Goal: Transaction & Acquisition: Purchase product/service

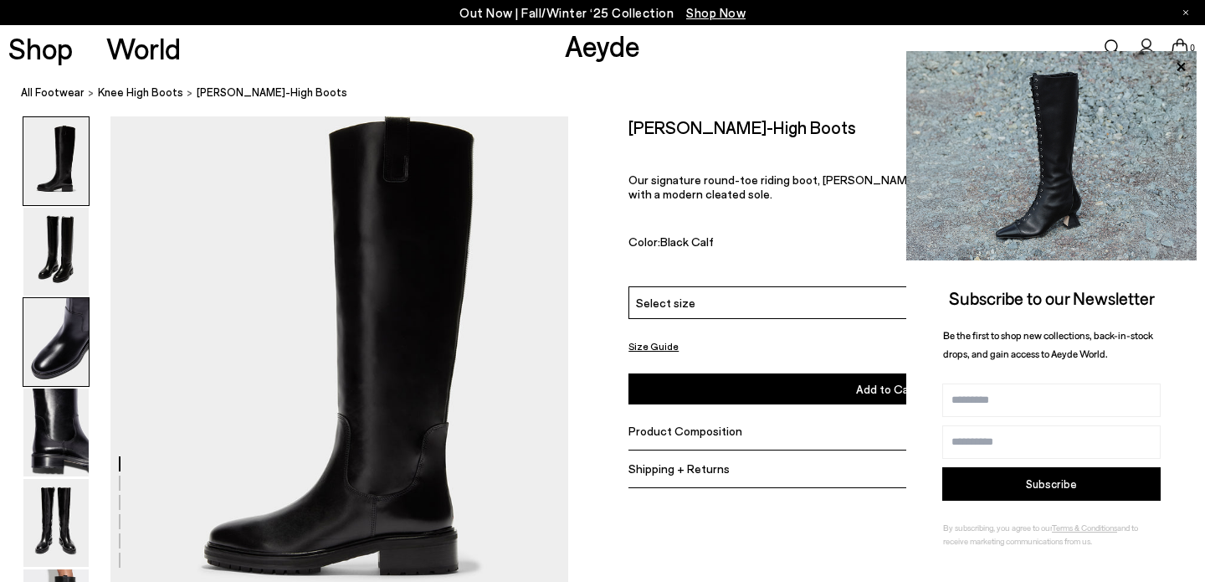
click at [36, 345] on img at bounding box center [55, 342] width 65 height 88
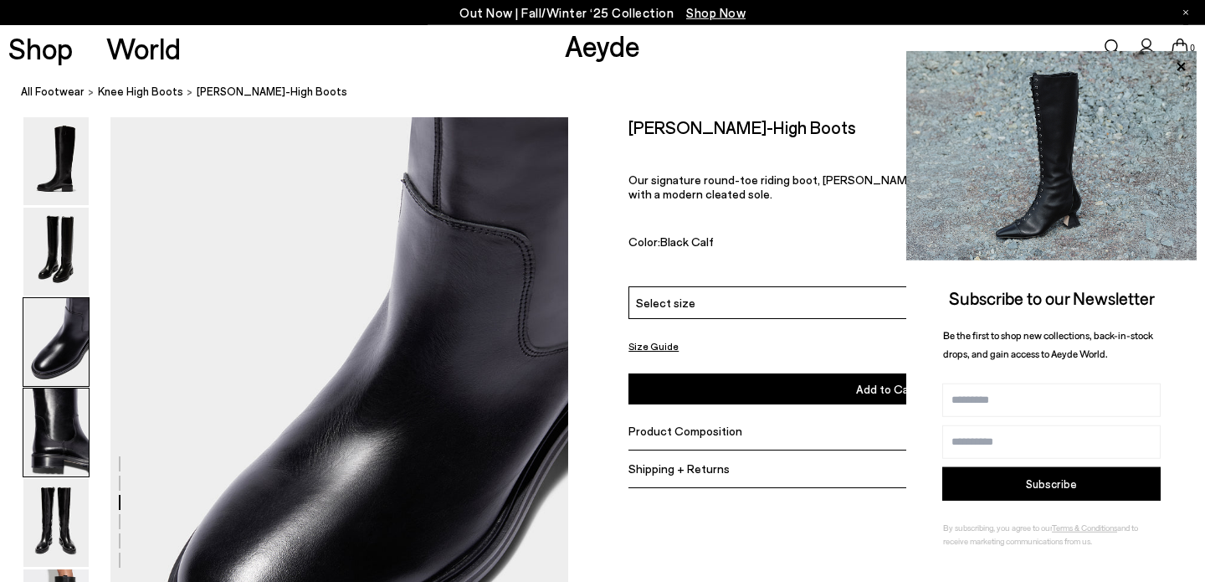
click at [45, 437] on img at bounding box center [55, 432] width 65 height 88
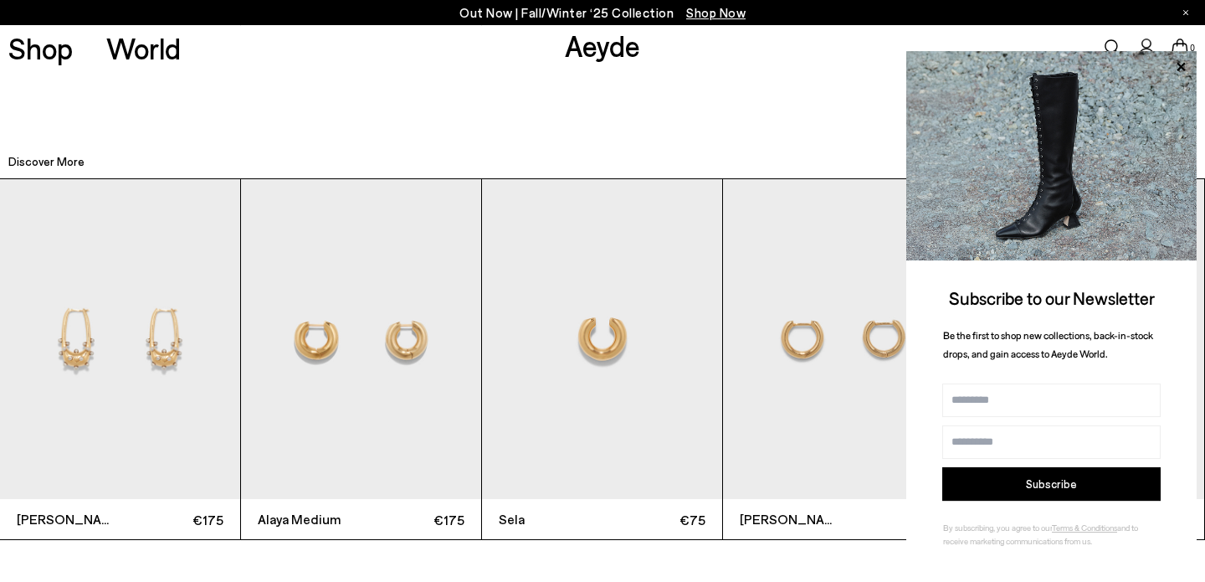
scroll to position [4088, 0]
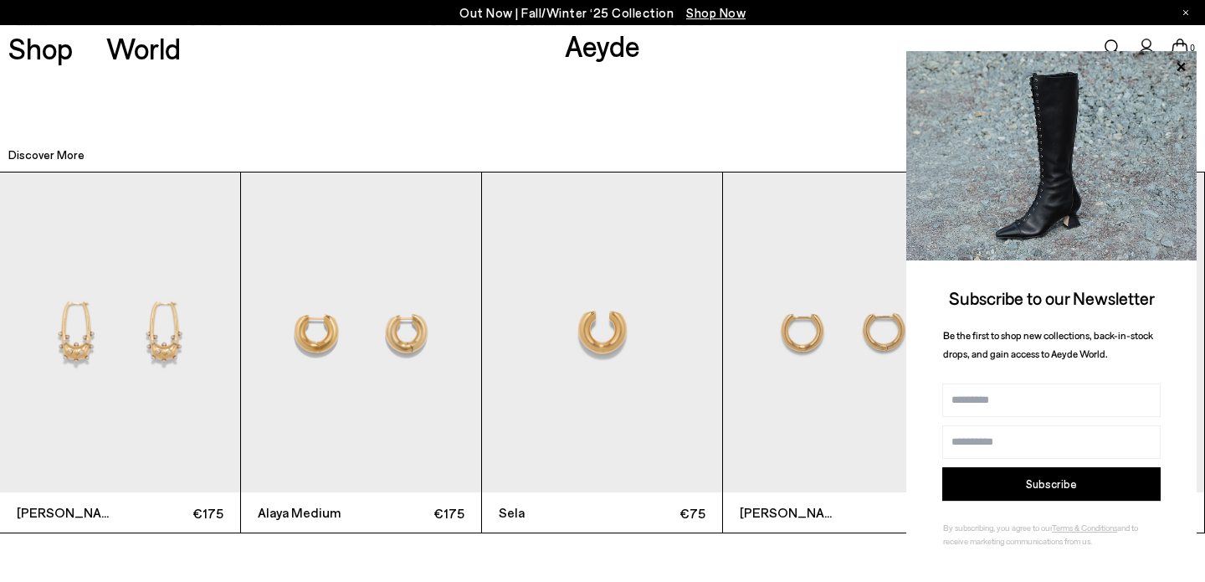
click at [336, 344] on img "2 / 12" at bounding box center [361, 332] width 240 height 320
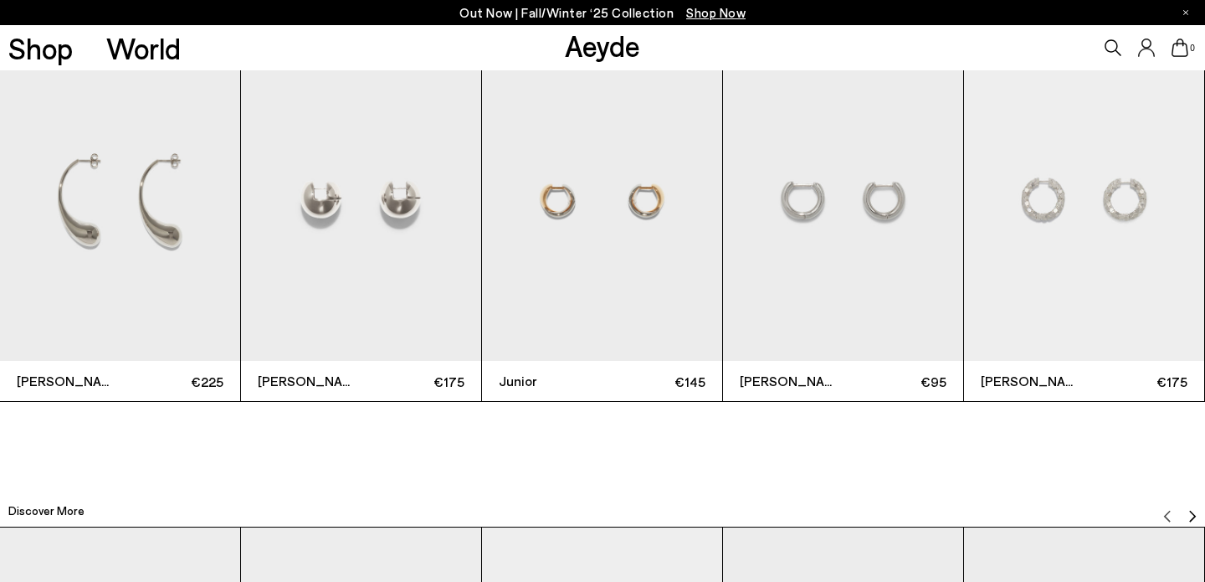
scroll to position [2508, 0]
click at [107, 191] on img "1 / 12" at bounding box center [120, 198] width 240 height 320
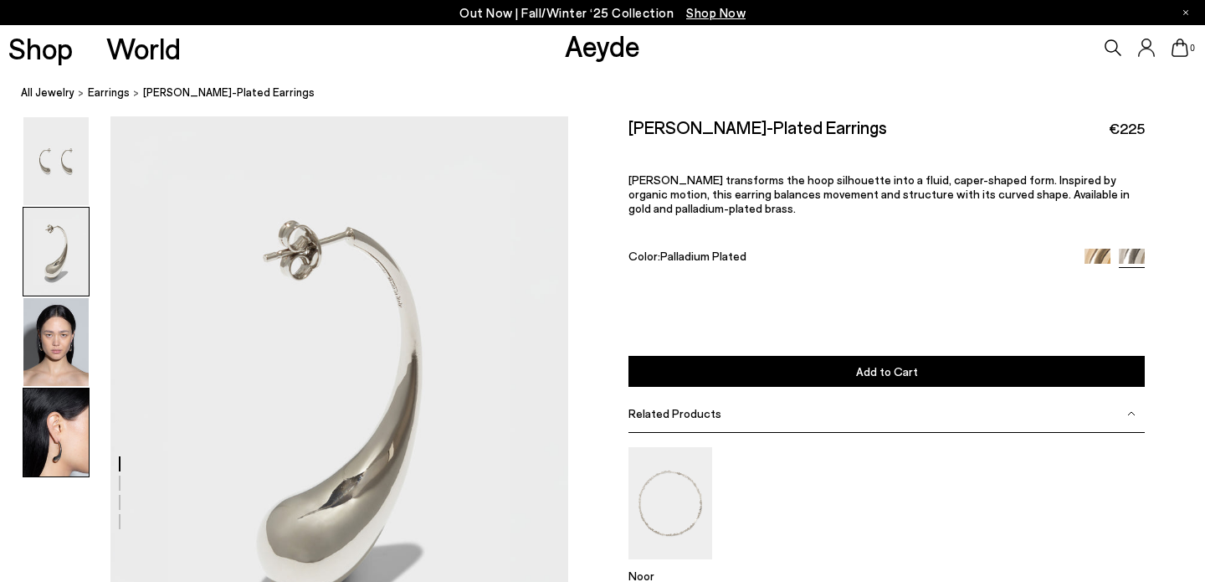
click at [64, 433] on img at bounding box center [55, 432] width 65 height 88
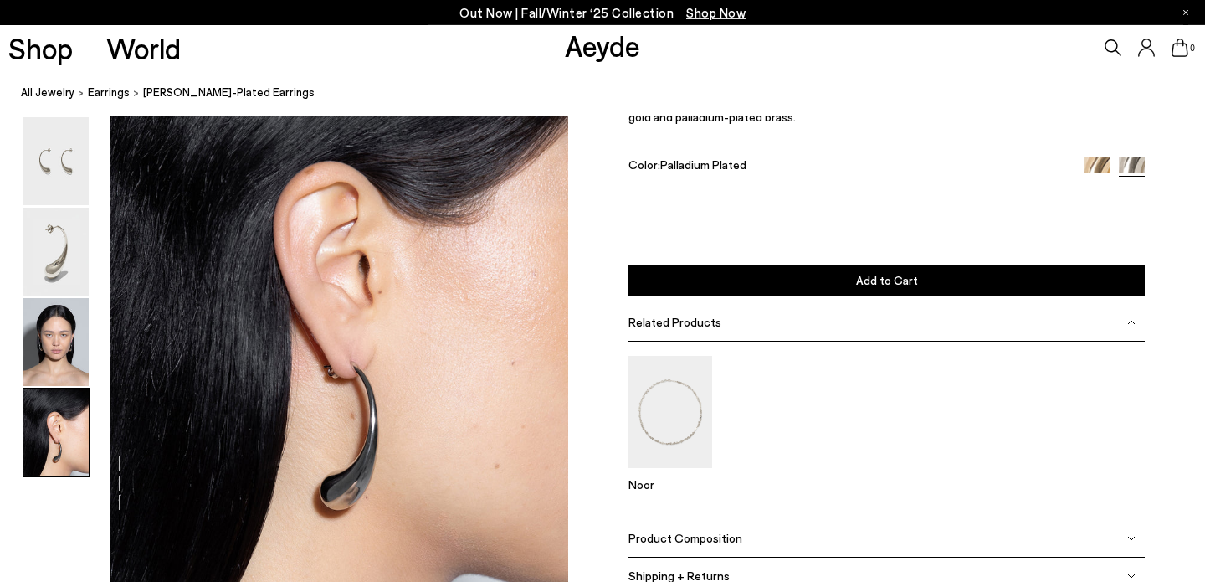
scroll to position [1810, 0]
